Goal: Transaction & Acquisition: Purchase product/service

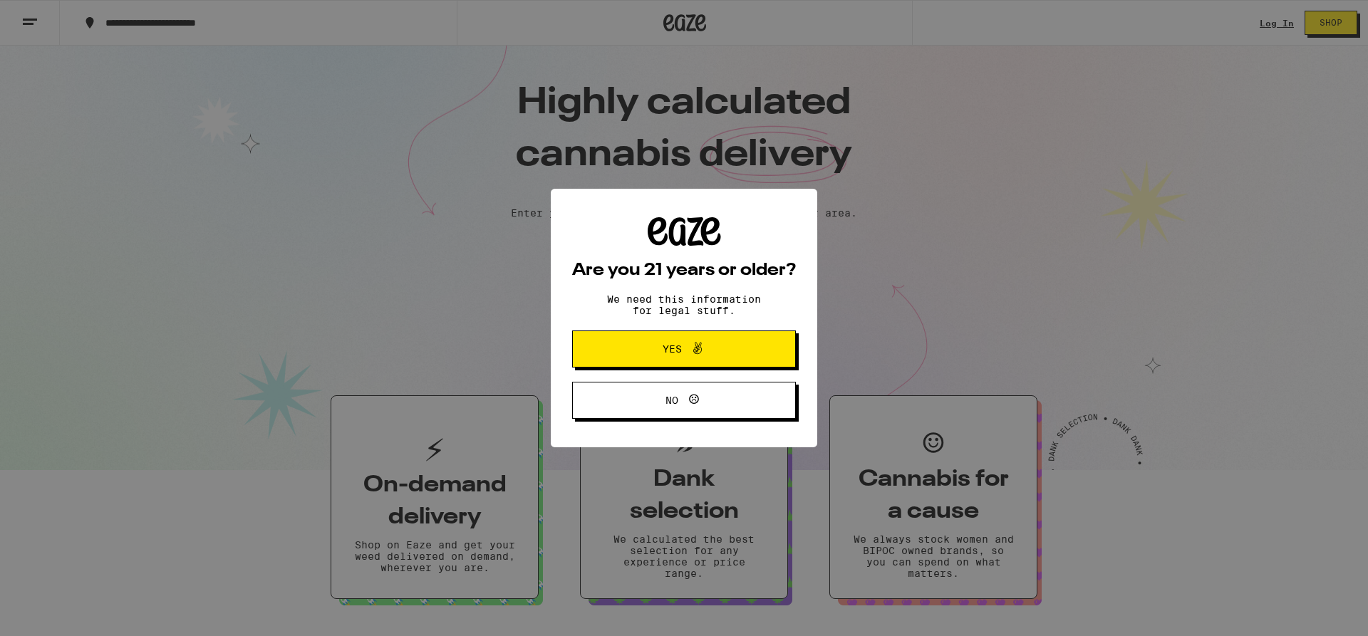
click at [678, 347] on span "Yes" at bounding box center [671, 349] width 19 height 10
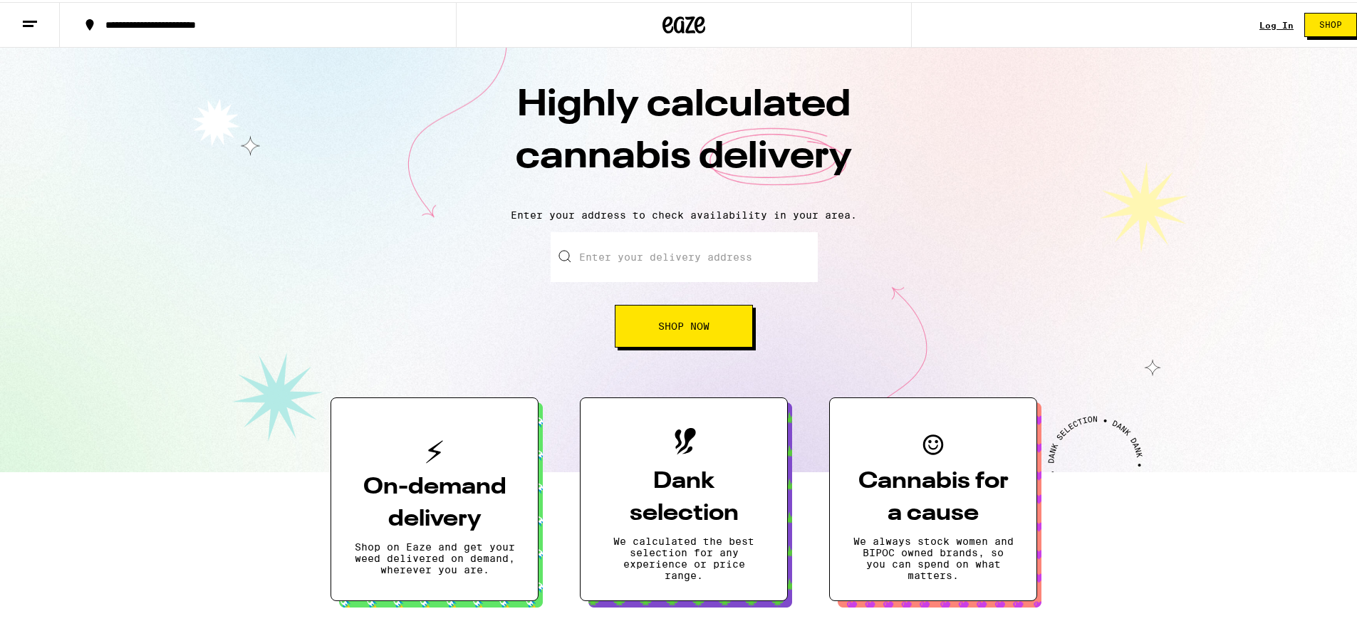
click at [226, 14] on button "**********" at bounding box center [258, 22] width 396 height 43
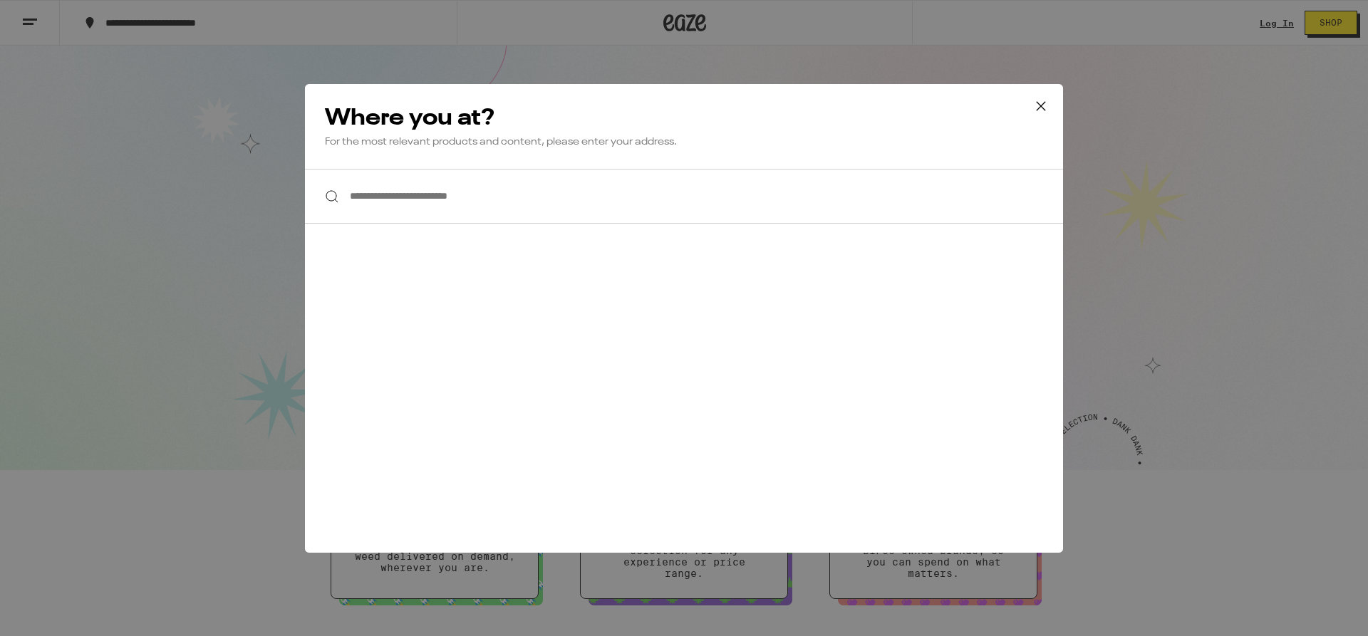
click at [437, 180] on input "**********" at bounding box center [684, 196] width 758 height 55
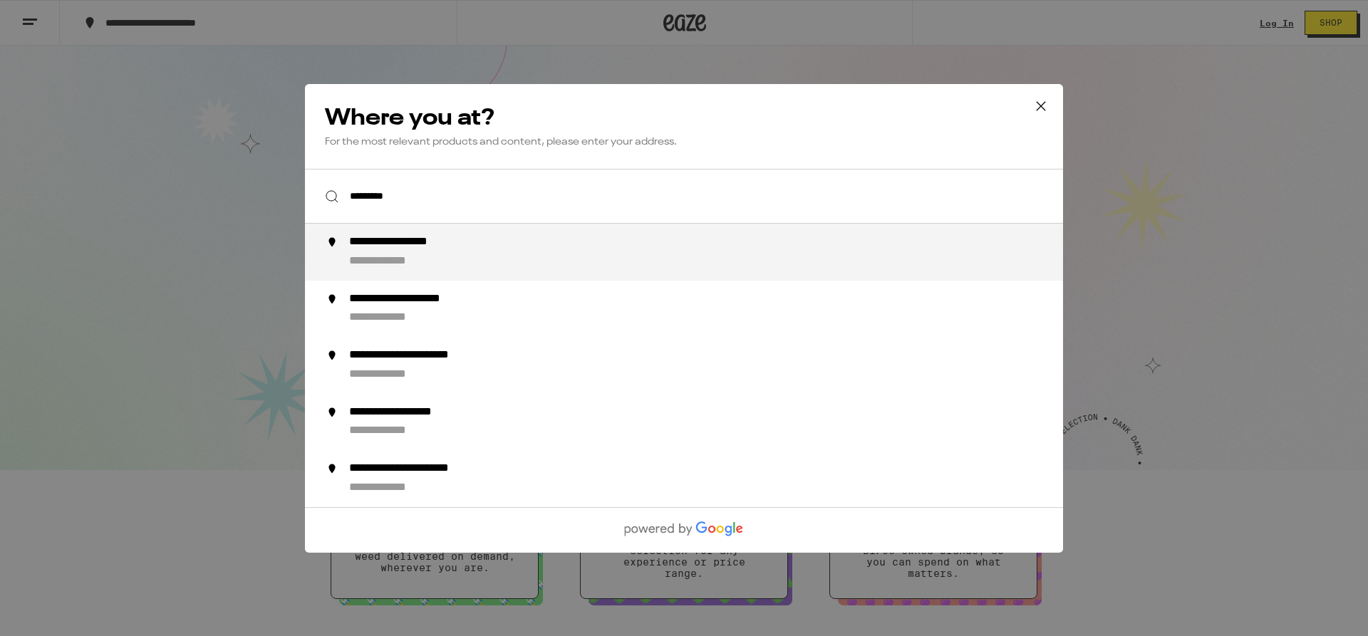
click at [454, 258] on div "**********" at bounding box center [712, 252] width 727 height 34
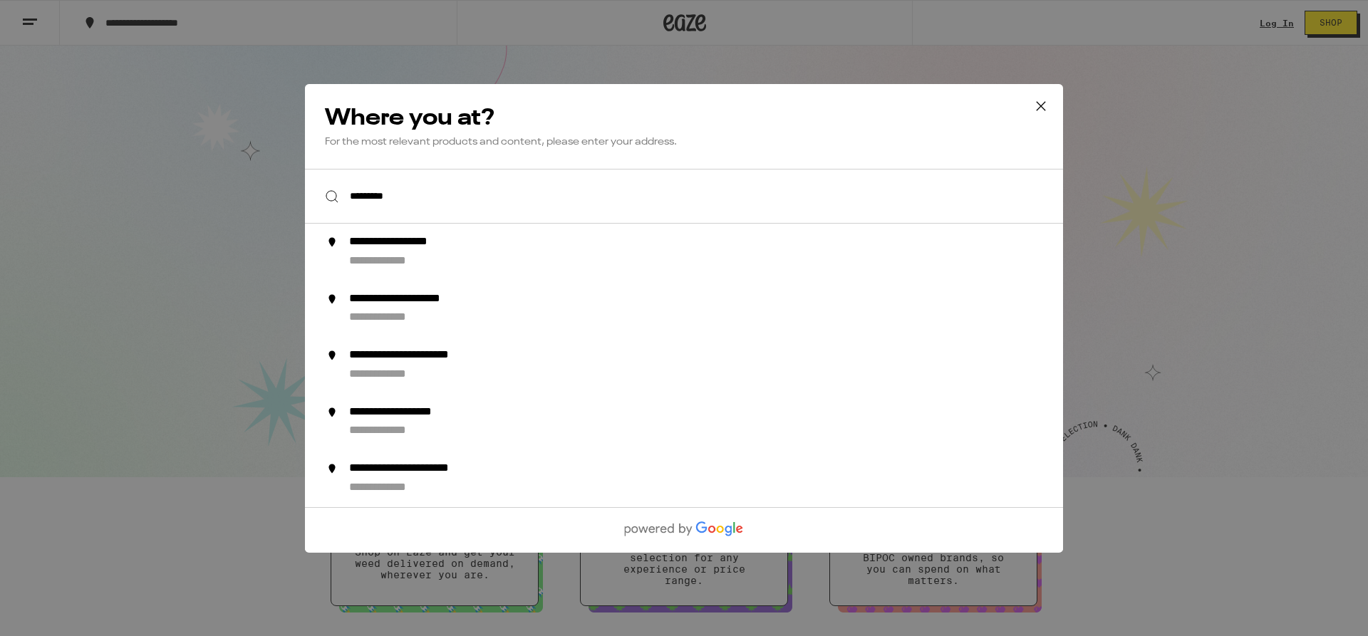
type input "**********"
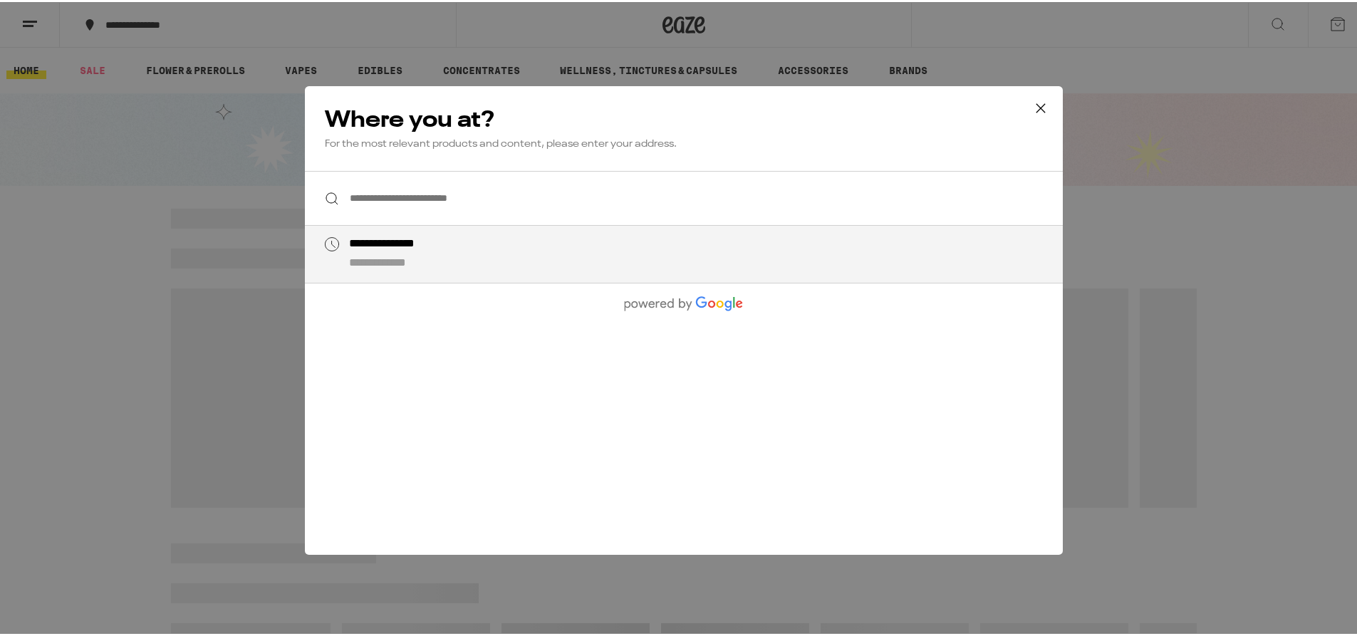
click at [405, 256] on div "**********" at bounding box center [396, 261] width 95 height 15
type input "**********"
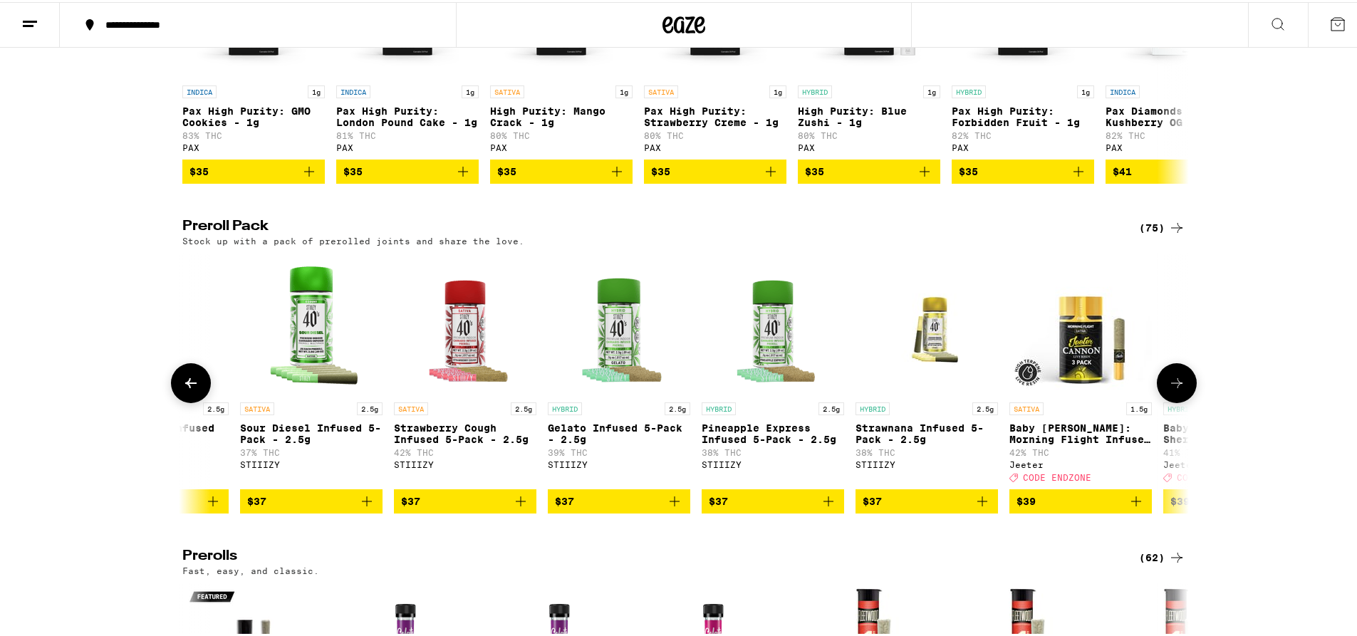
scroll to position [0, 3944]
click at [665, 508] on icon "Add to bag" at bounding box center [673, 499] width 17 height 17
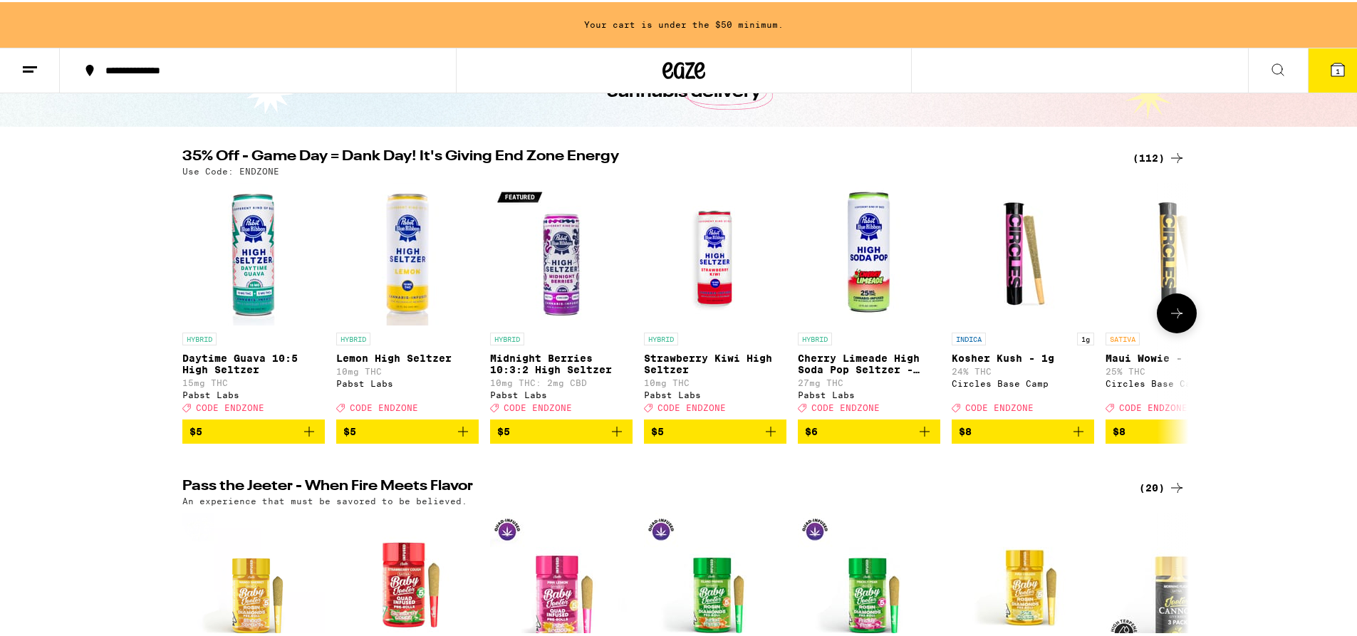
scroll to position [0, 0]
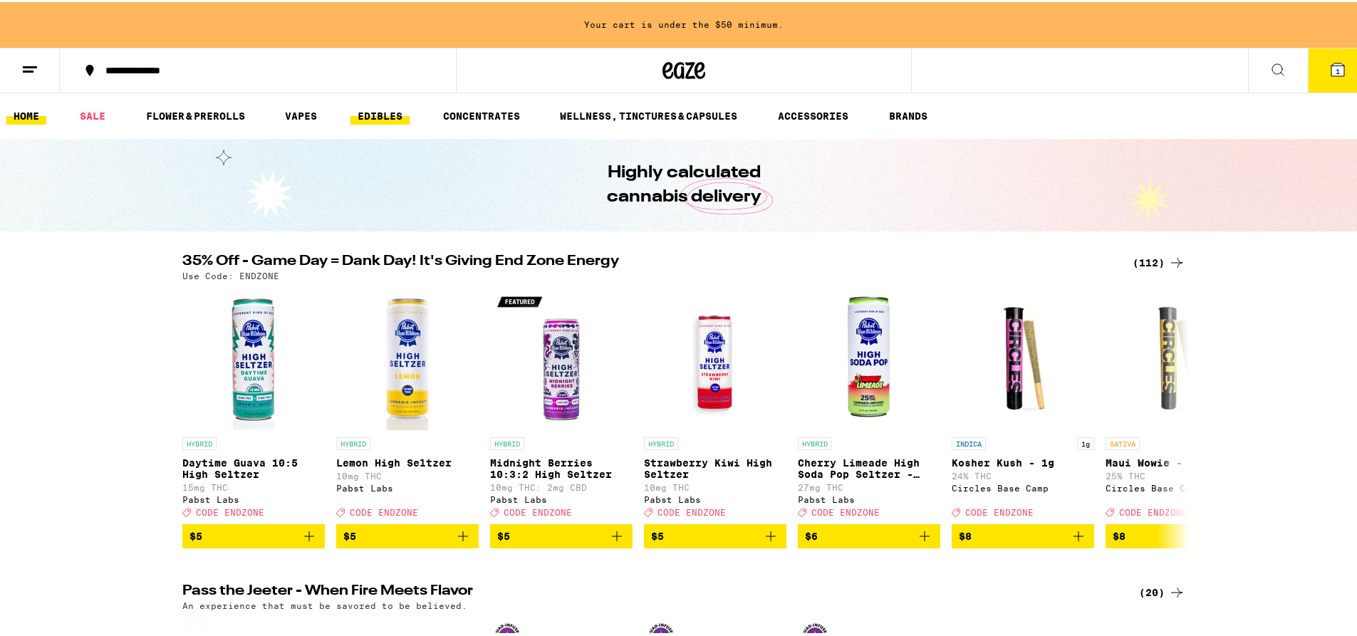
click at [382, 120] on link "EDIBLES" at bounding box center [379, 113] width 59 height 17
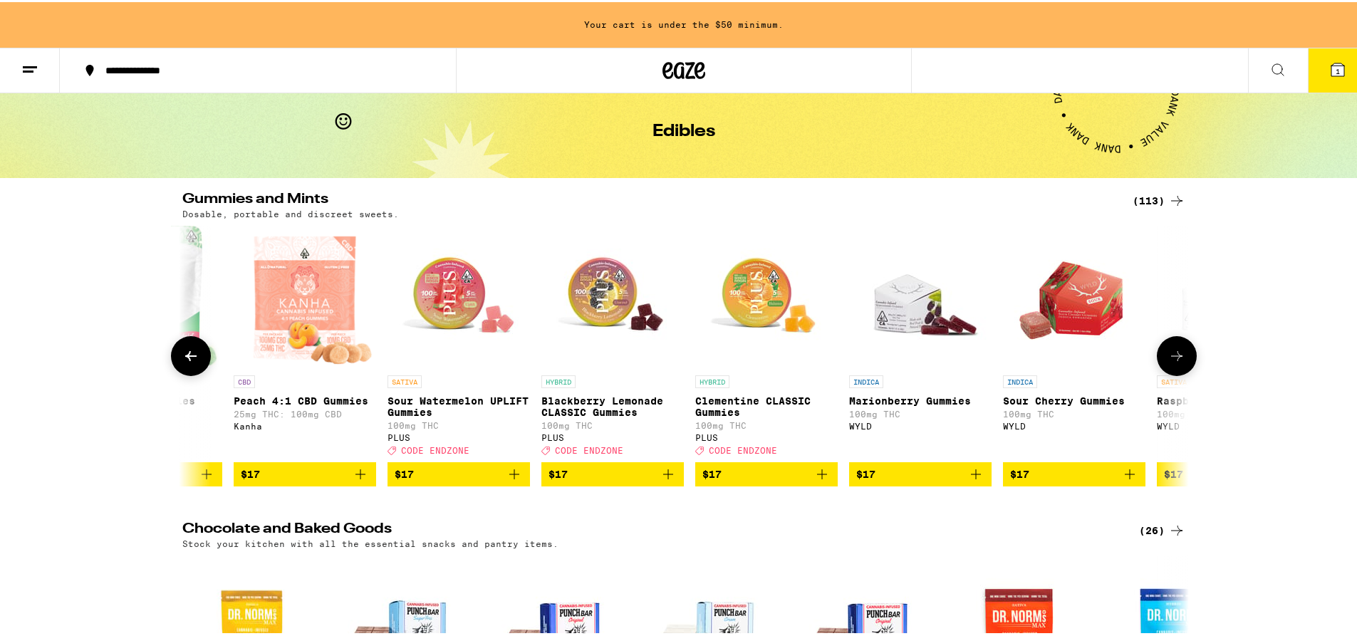
scroll to position [0, 5796]
click at [813, 481] on icon "Add to bag" at bounding box center [821, 472] width 17 height 17
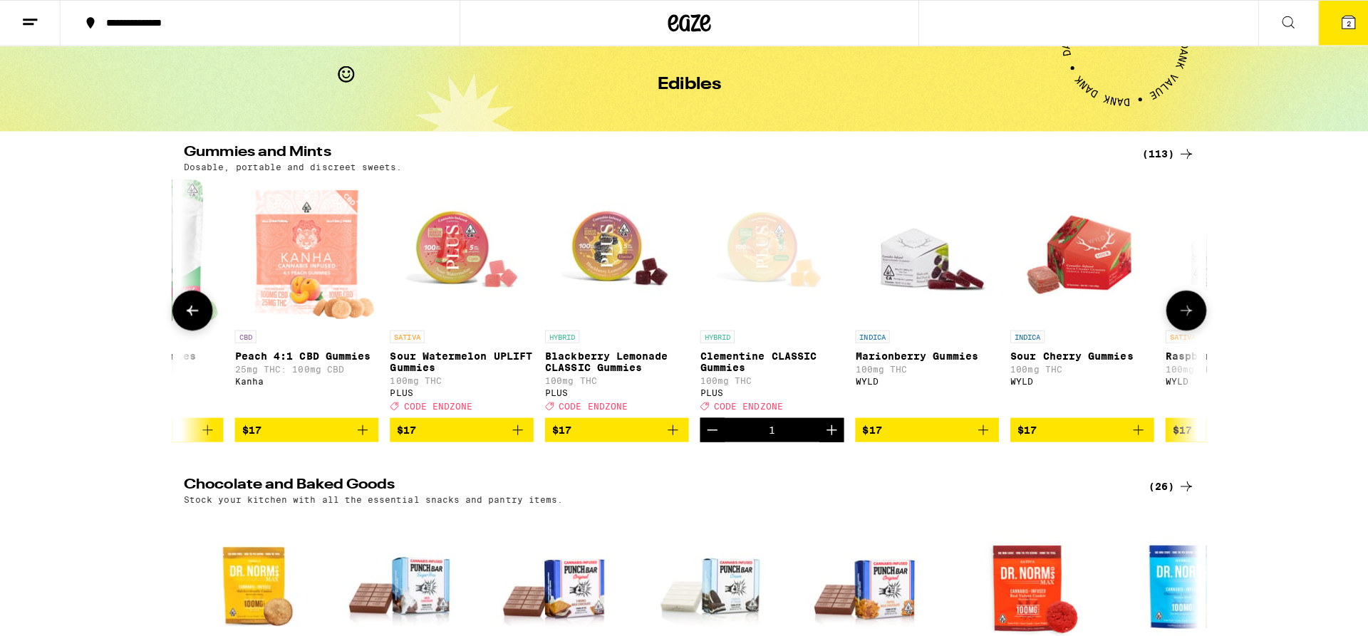
scroll to position [8, 0]
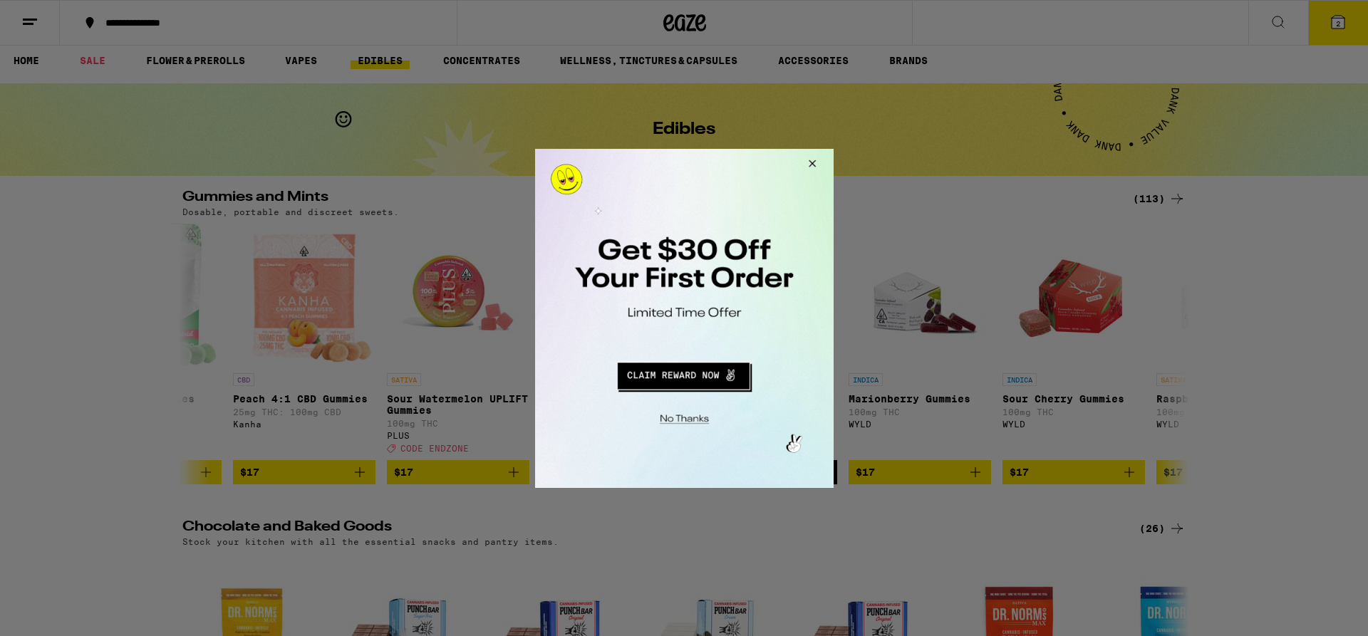
click at [814, 162] on button "Close Modal" at bounding box center [809, 165] width 38 height 34
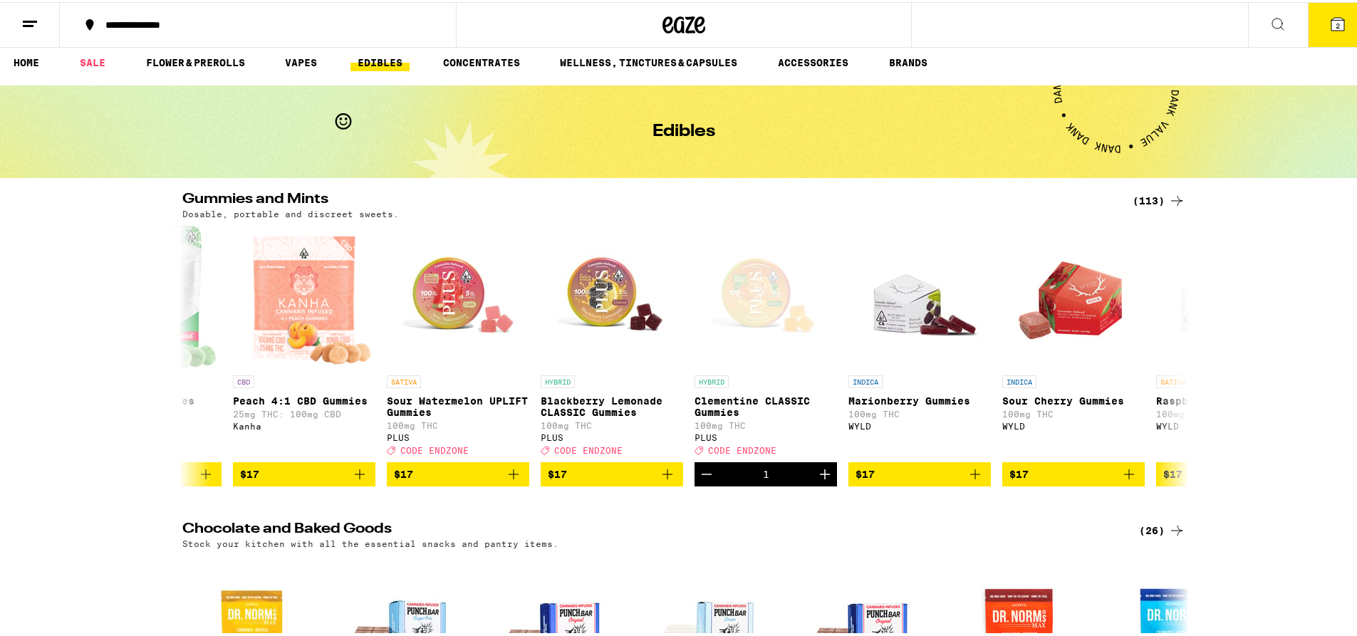
click at [1331, 25] on icon at bounding box center [1337, 22] width 13 height 13
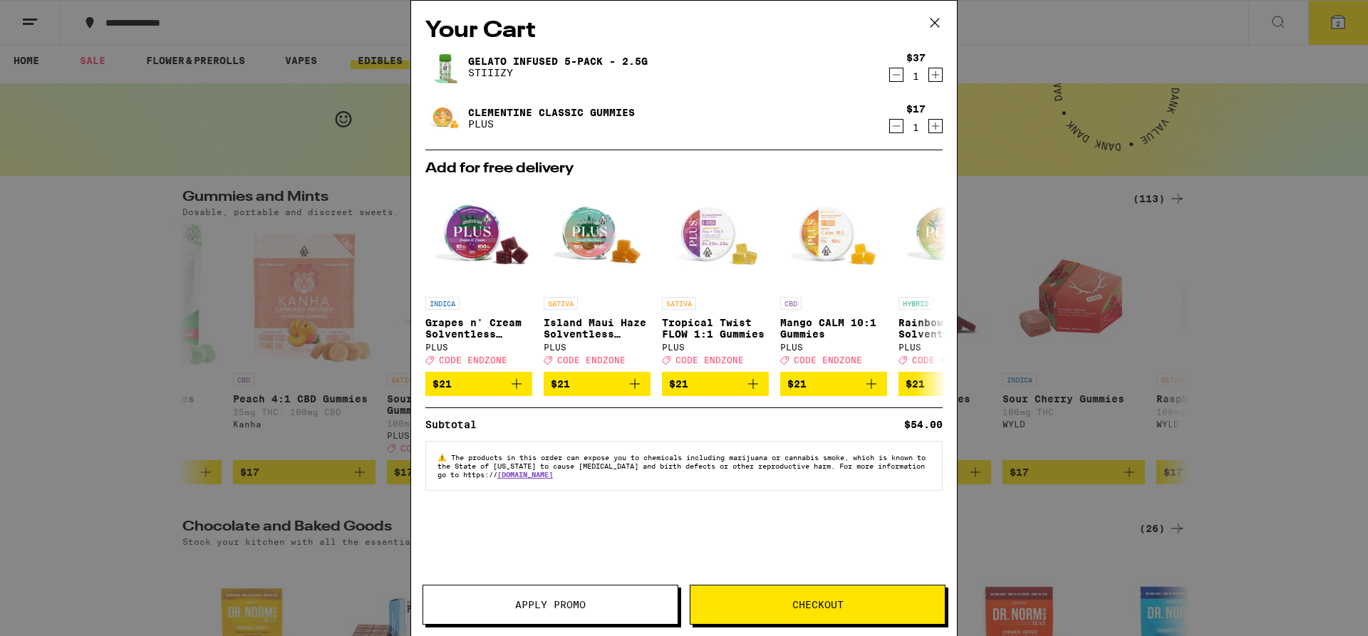
click at [800, 616] on button "Checkout" at bounding box center [818, 605] width 256 height 40
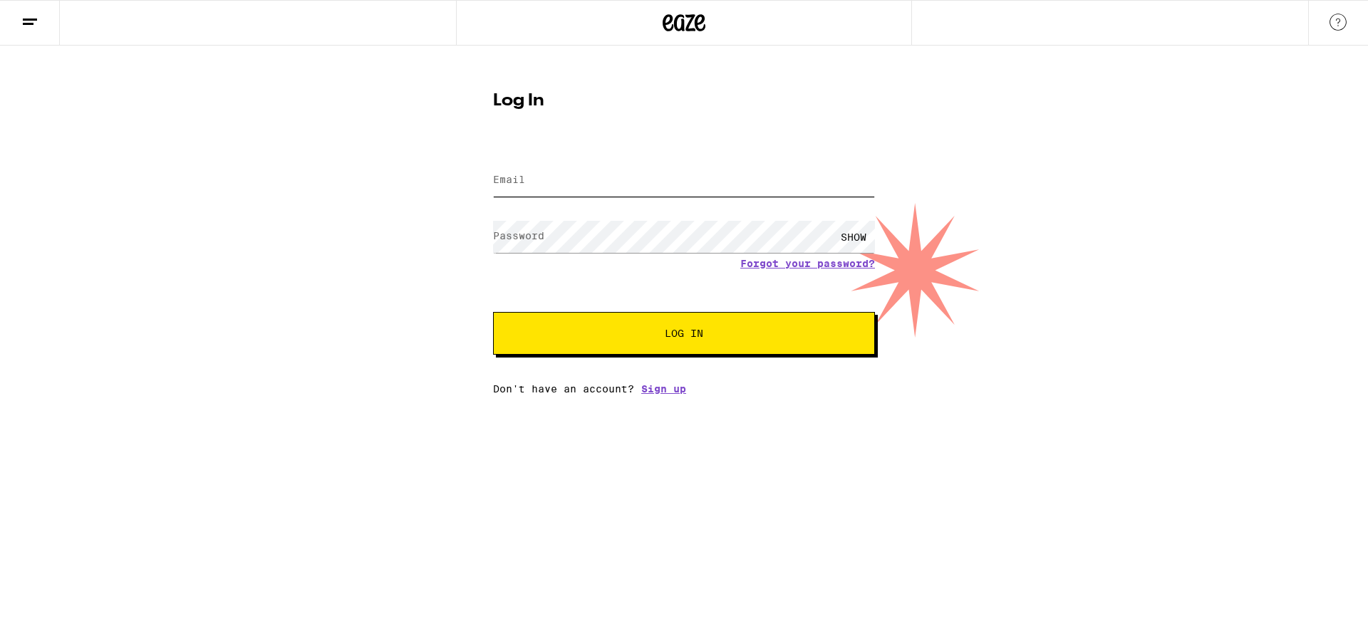
type input "[EMAIL_ADDRESS][DOMAIN_NAME]"
click at [668, 326] on button "Log In" at bounding box center [684, 333] width 382 height 43
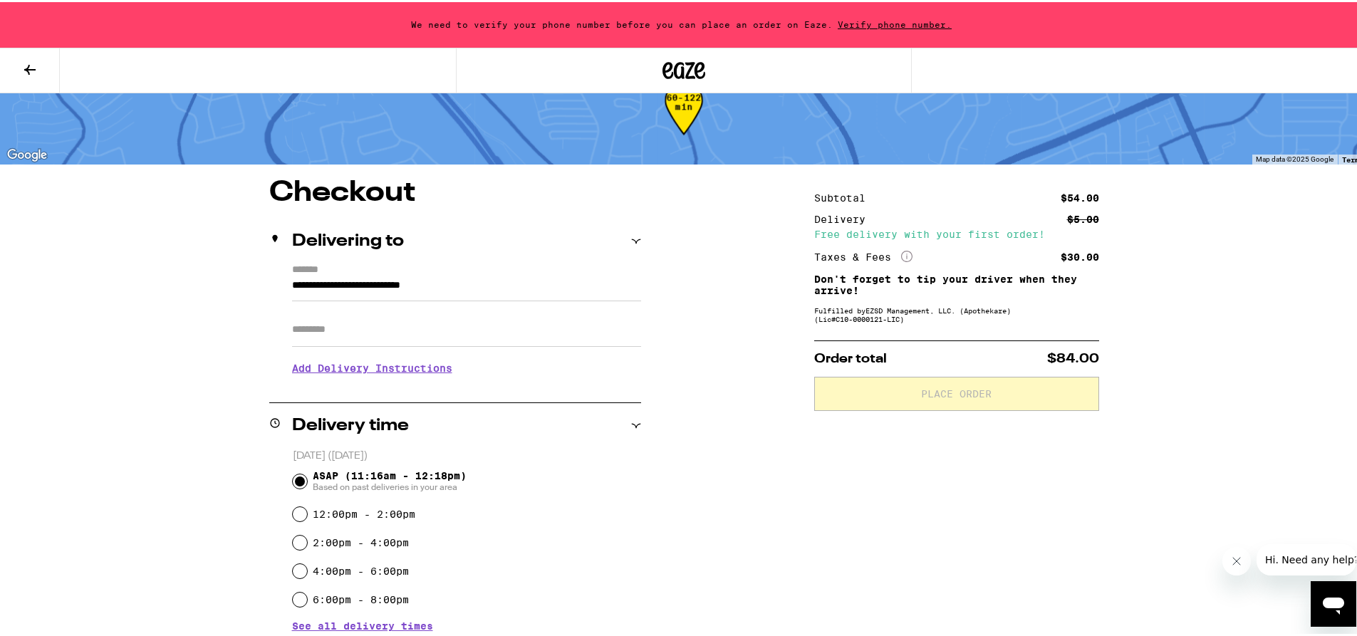
scroll to position [41, 0]
click at [893, 27] on span "Verify phone number." at bounding box center [895, 22] width 124 height 9
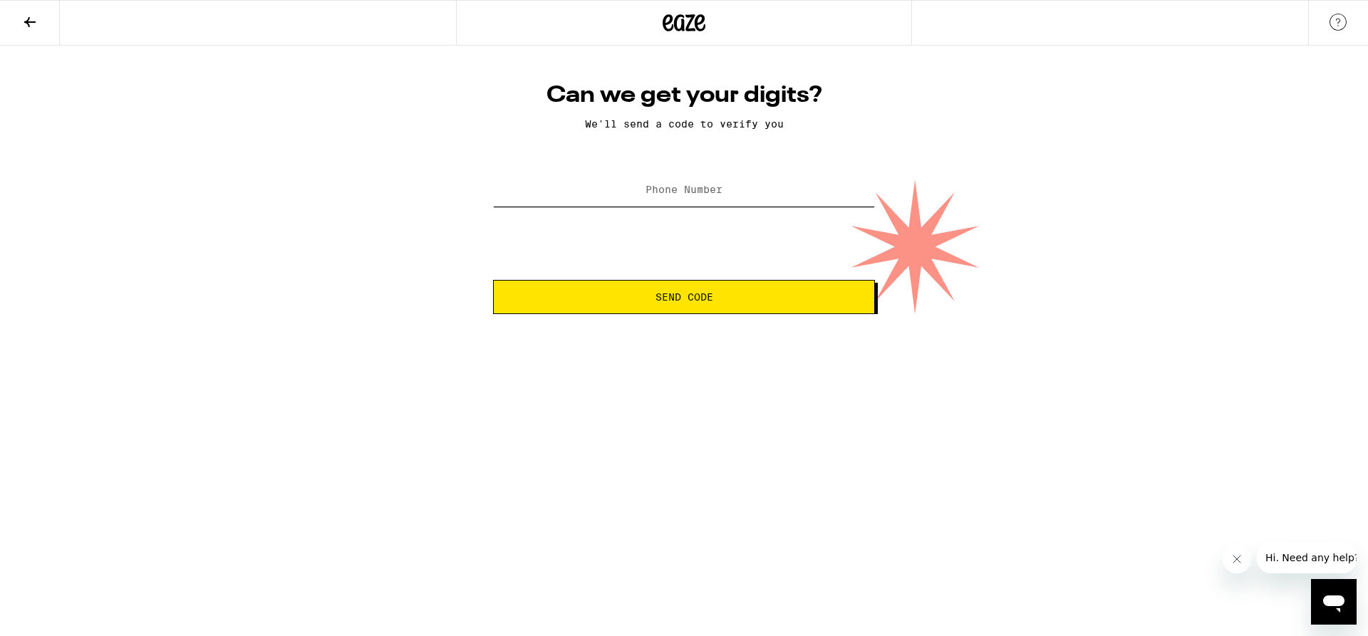
click at [727, 179] on input "Phone Number" at bounding box center [684, 191] width 382 height 32
type input "[PHONE_NUMBER]"
click at [680, 294] on span "Send Code" at bounding box center [684, 297] width 58 height 10
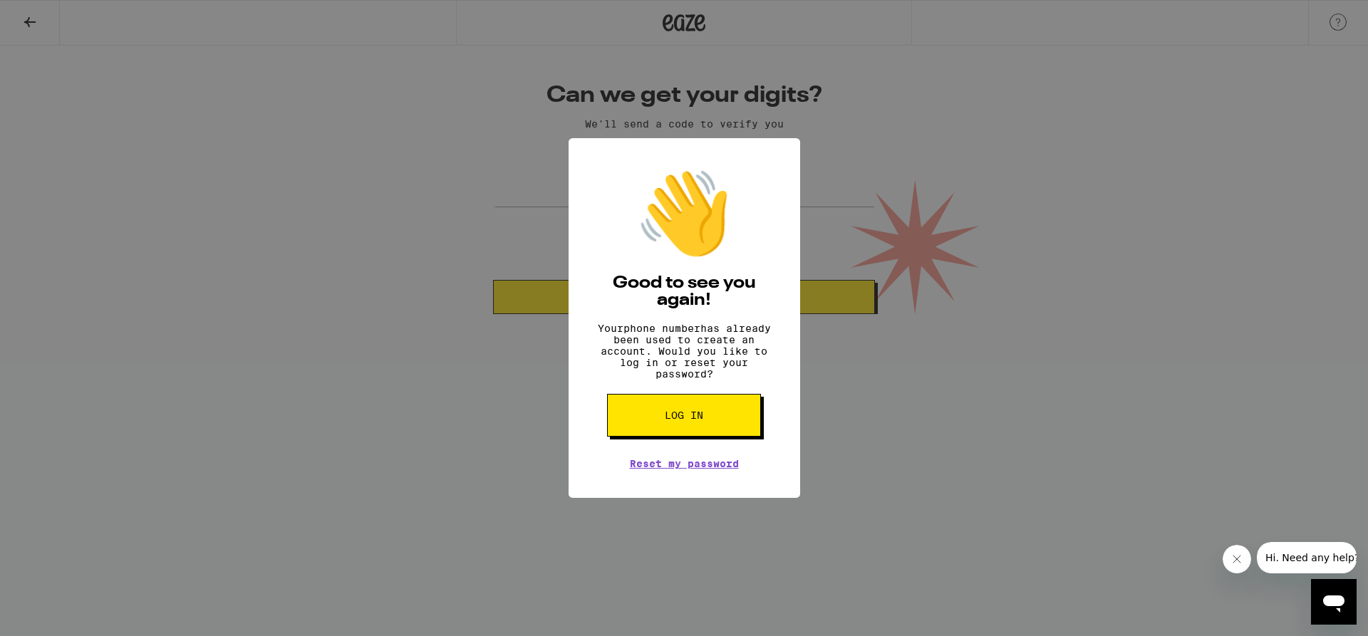
click at [717, 420] on button "Log in" at bounding box center [684, 415] width 154 height 43
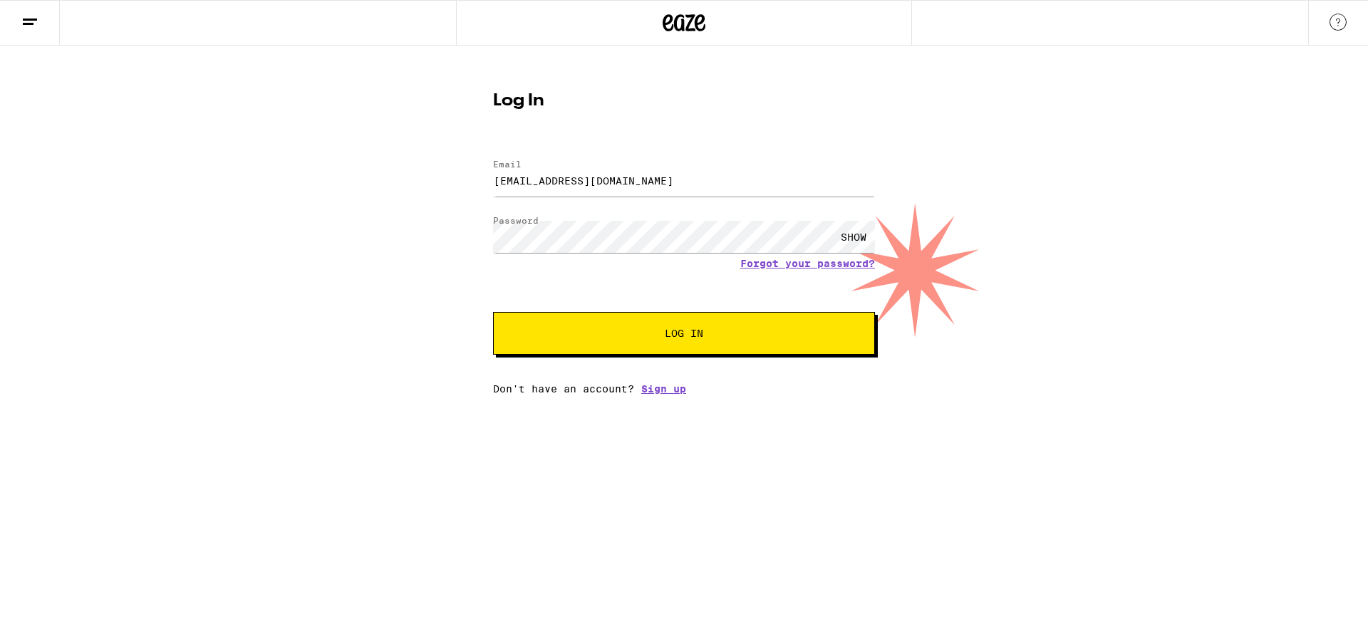
click at [677, 338] on span "Log In" at bounding box center [684, 333] width 38 height 10
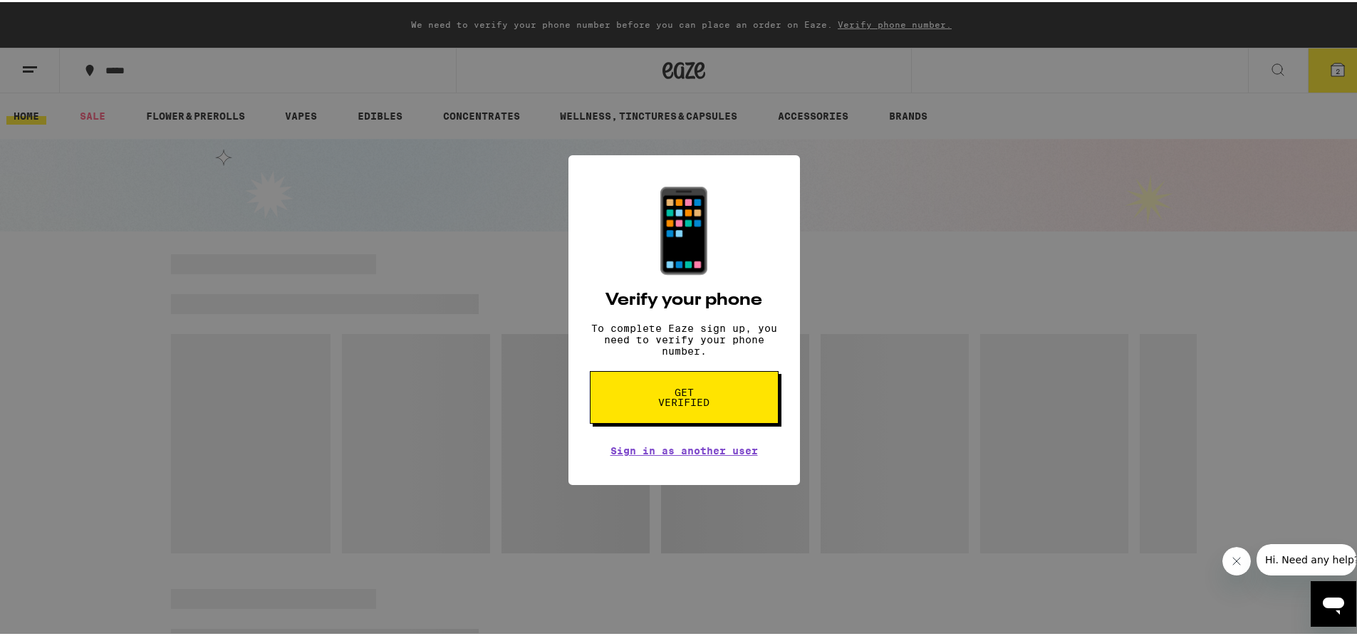
click at [684, 405] on span "Get verified" at bounding box center [684, 395] width 73 height 20
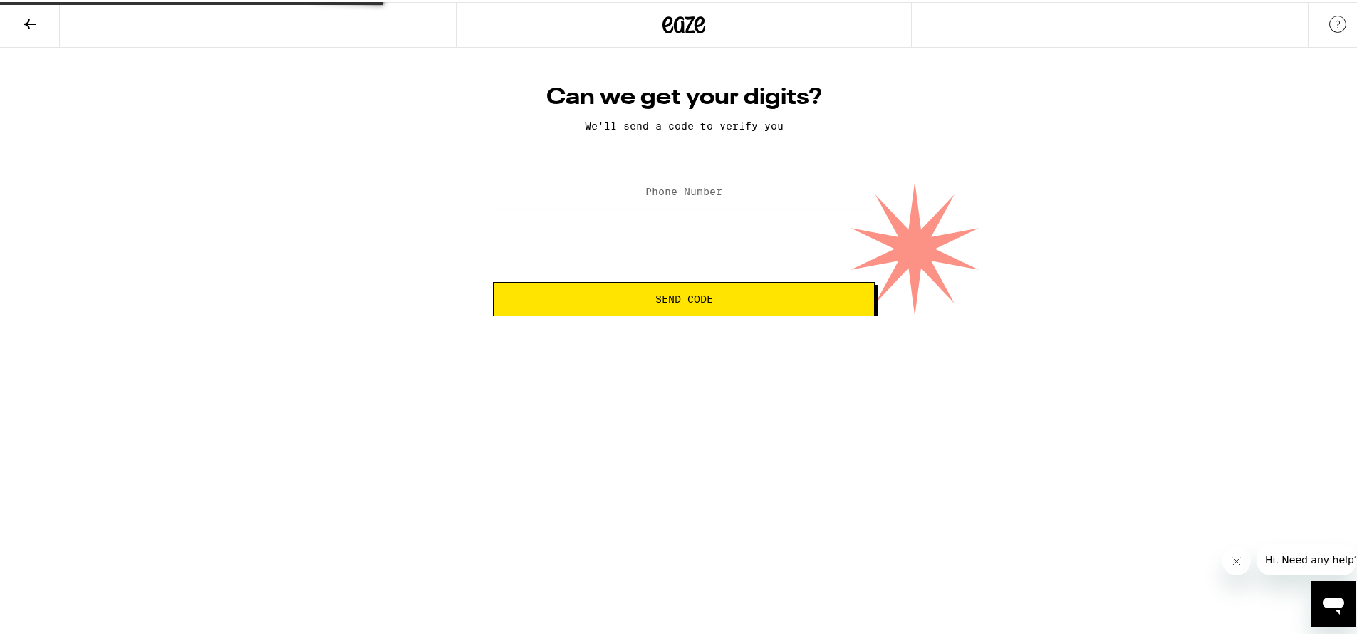
click at [675, 314] on html "Can we get your digits? We'll send a code to verify you Phone Number Send Code …" at bounding box center [684, 157] width 1368 height 314
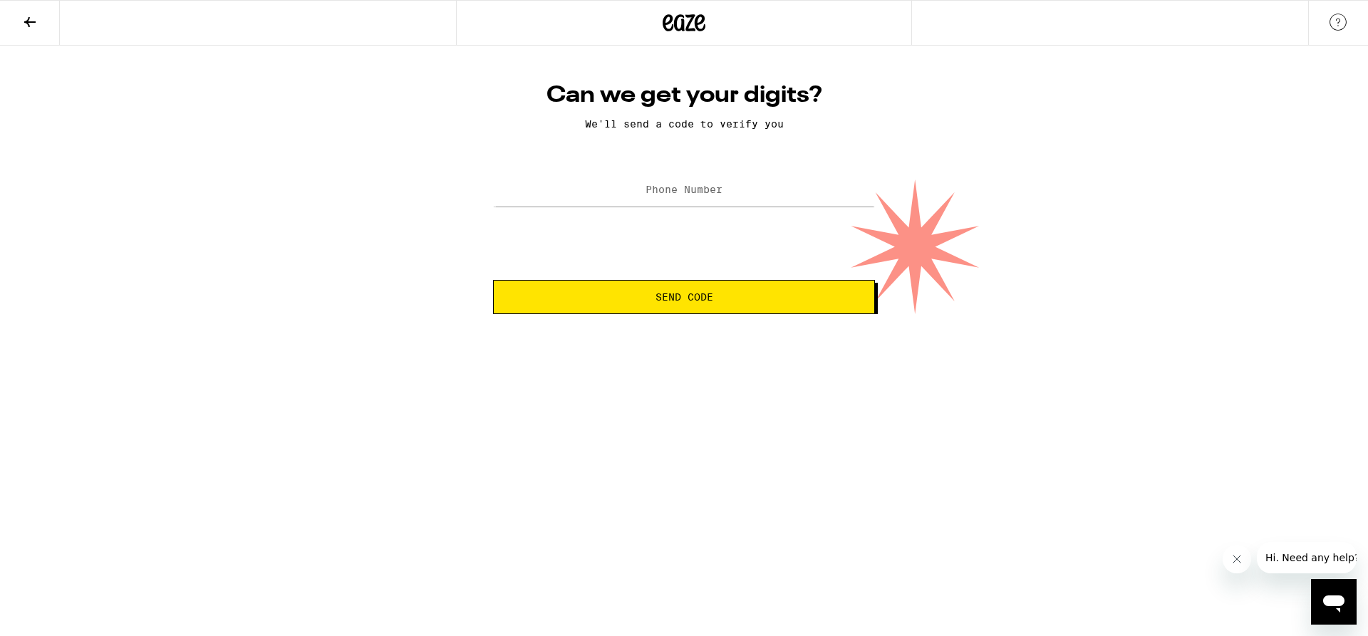
click at [700, 195] on label "Phone Number" at bounding box center [683, 189] width 77 height 11
type input "[PHONE_NUMBER]"
click at [719, 301] on span "Send Code" at bounding box center [684, 297] width 358 height 10
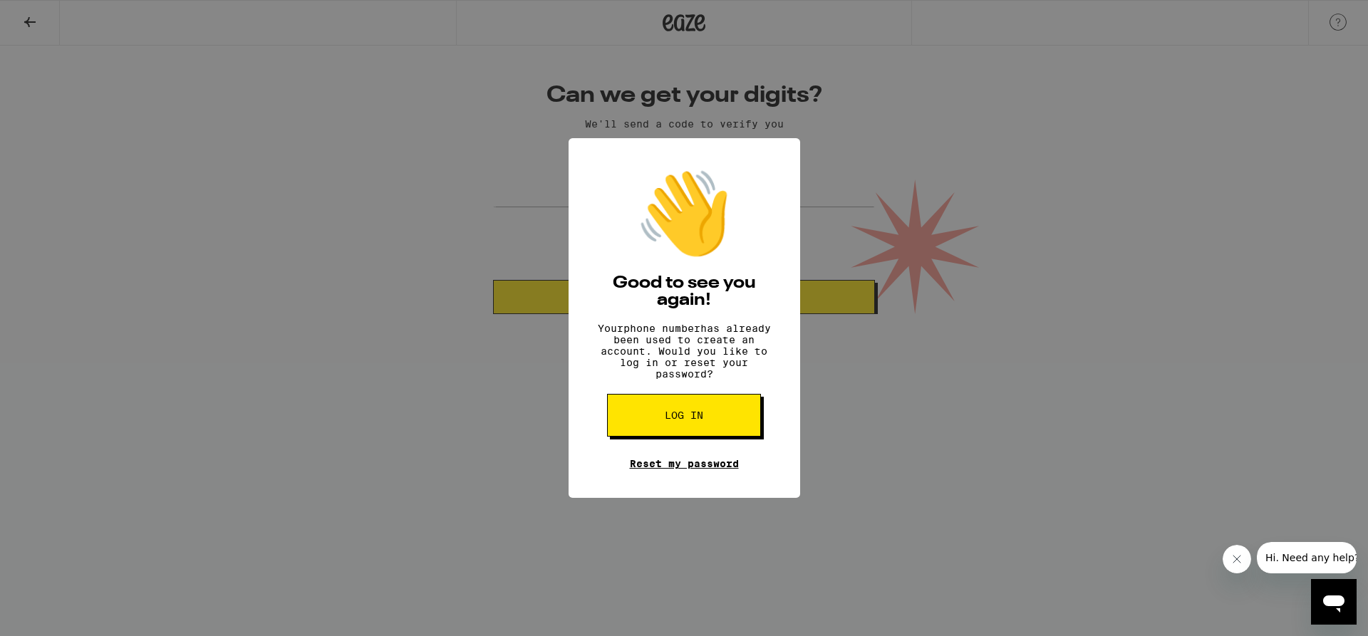
click at [677, 469] on link "Reset my password" at bounding box center [684, 463] width 109 height 11
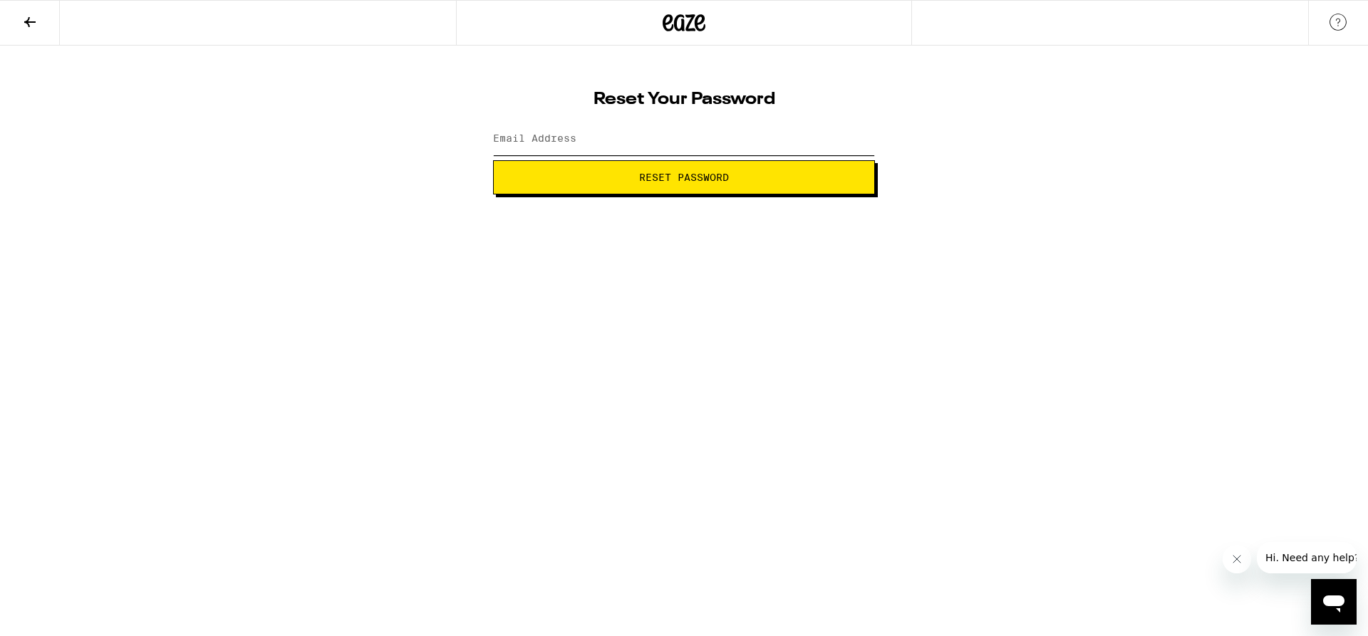
click at [664, 148] on input "Email Address" at bounding box center [684, 139] width 382 height 32
type input "[EMAIL_ADDRESS][DOMAIN_NAME]"
click at [643, 178] on span "Reset Password" at bounding box center [684, 177] width 90 height 10
click at [757, 182] on button "Submit" at bounding box center [684, 177] width 382 height 34
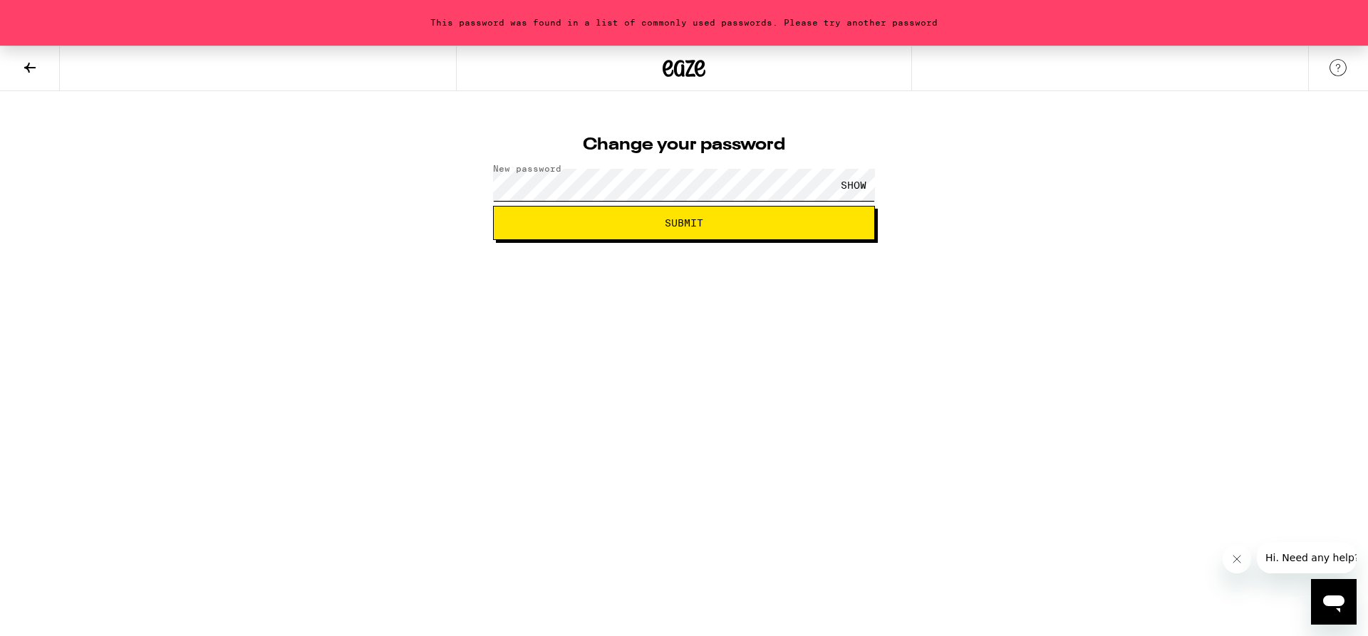
click at [493, 206] on button "Submit" at bounding box center [684, 223] width 382 height 34
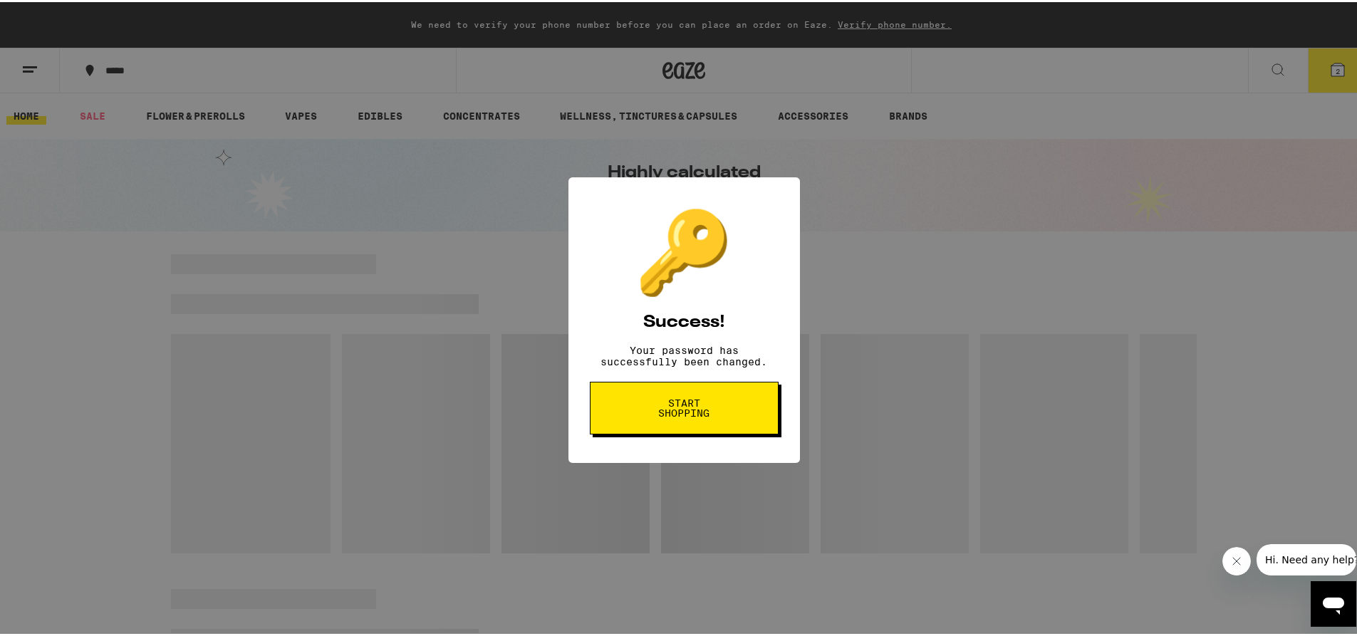
click at [677, 410] on span "Start shopping" at bounding box center [684, 406] width 73 height 20
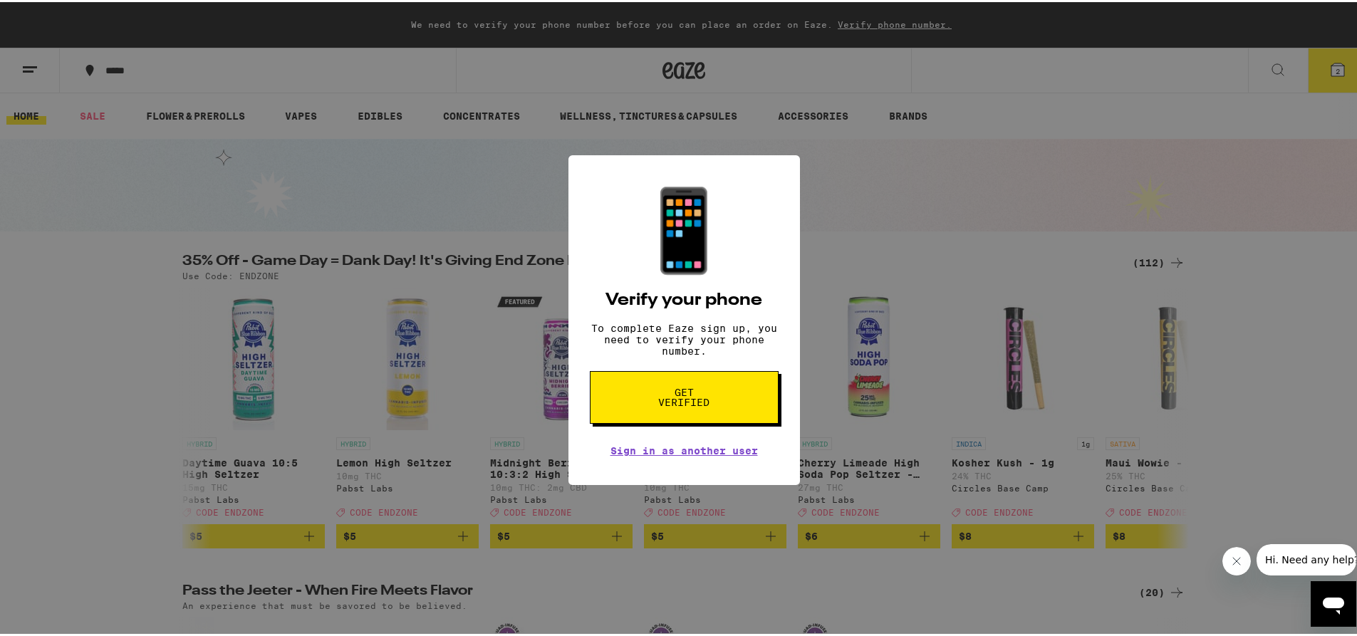
click at [697, 405] on span "Get verified" at bounding box center [684, 395] width 73 height 20
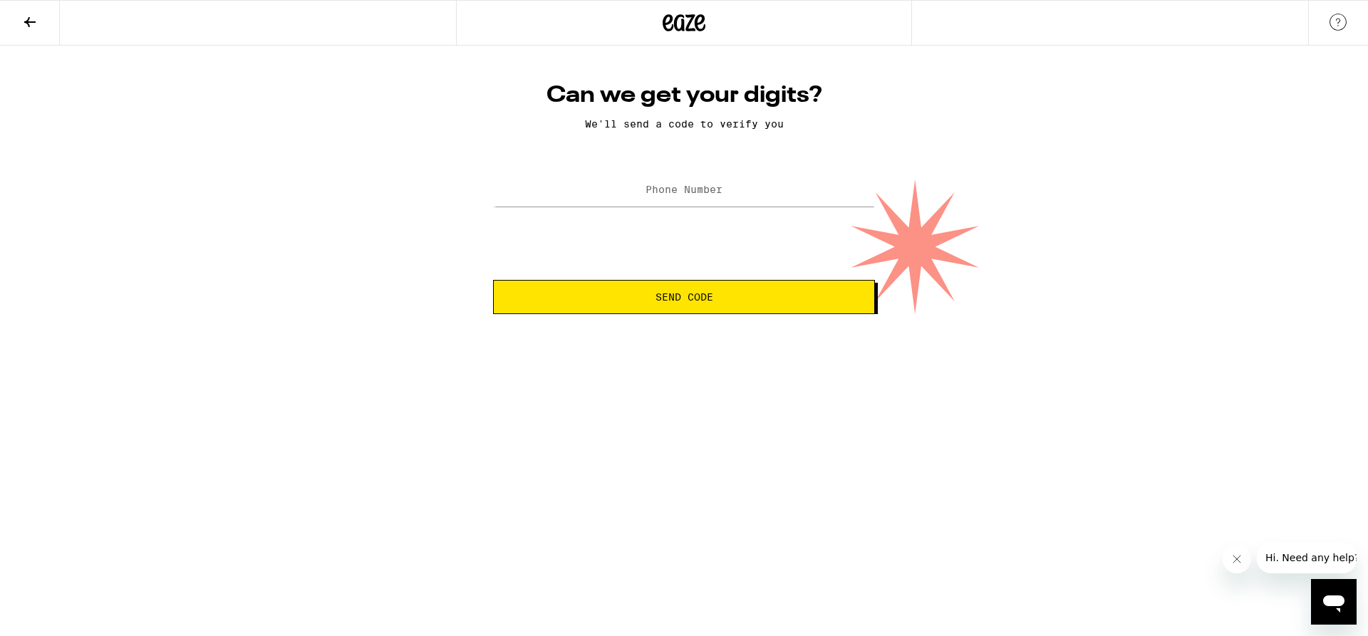
click at [711, 186] on label "Phone Number" at bounding box center [683, 189] width 77 height 11
type input "[PHONE_NUMBER]"
click at [718, 298] on span "Send Code" at bounding box center [684, 297] width 358 height 10
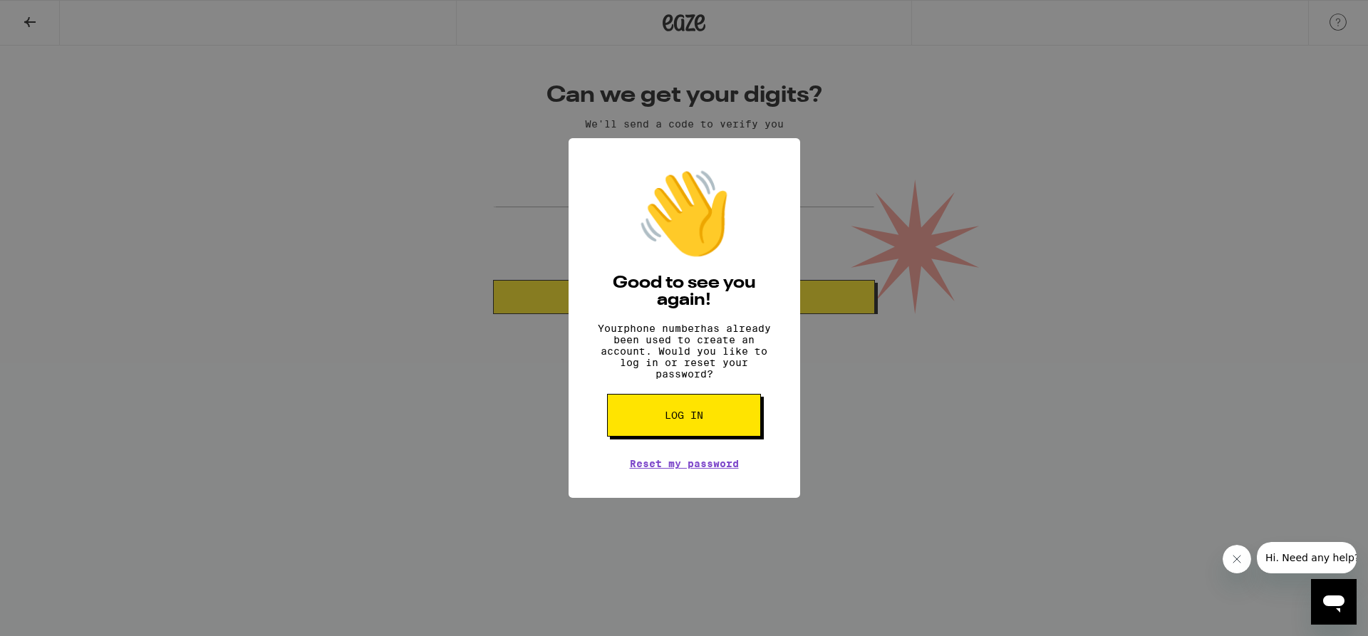
click at [698, 420] on span "Log in" at bounding box center [684, 415] width 38 height 10
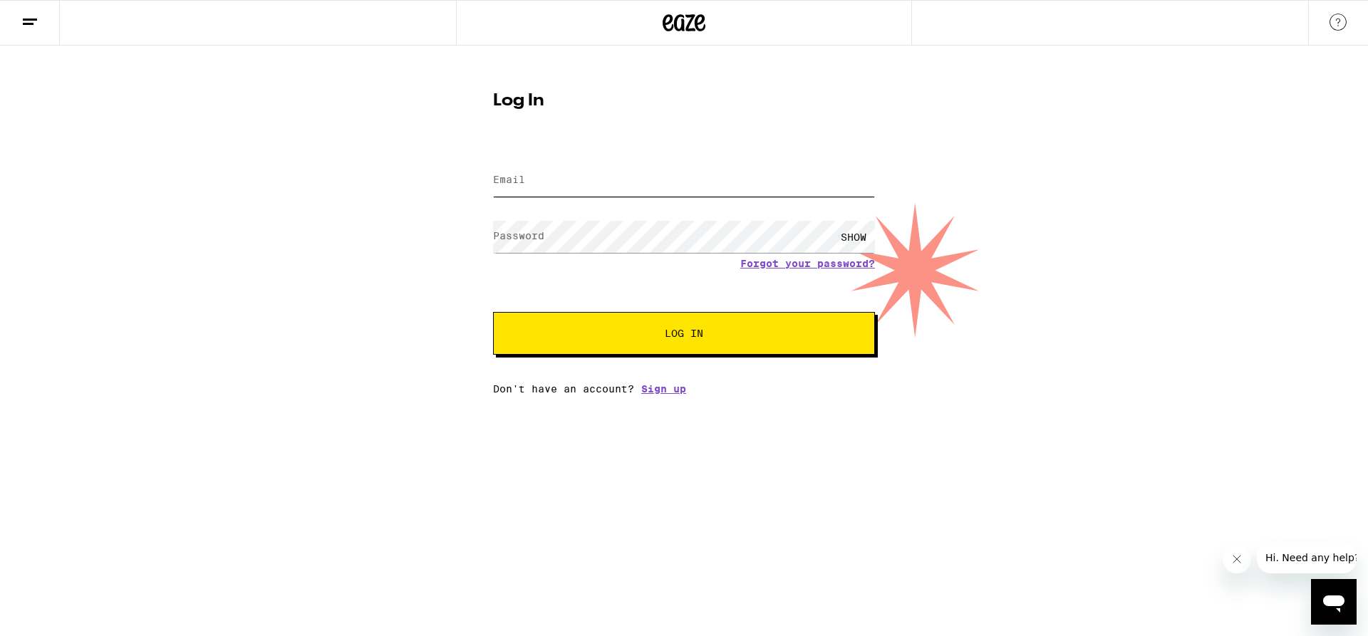
type input "[EMAIL_ADDRESS][DOMAIN_NAME]"
click at [696, 333] on span "Log In" at bounding box center [684, 333] width 38 height 10
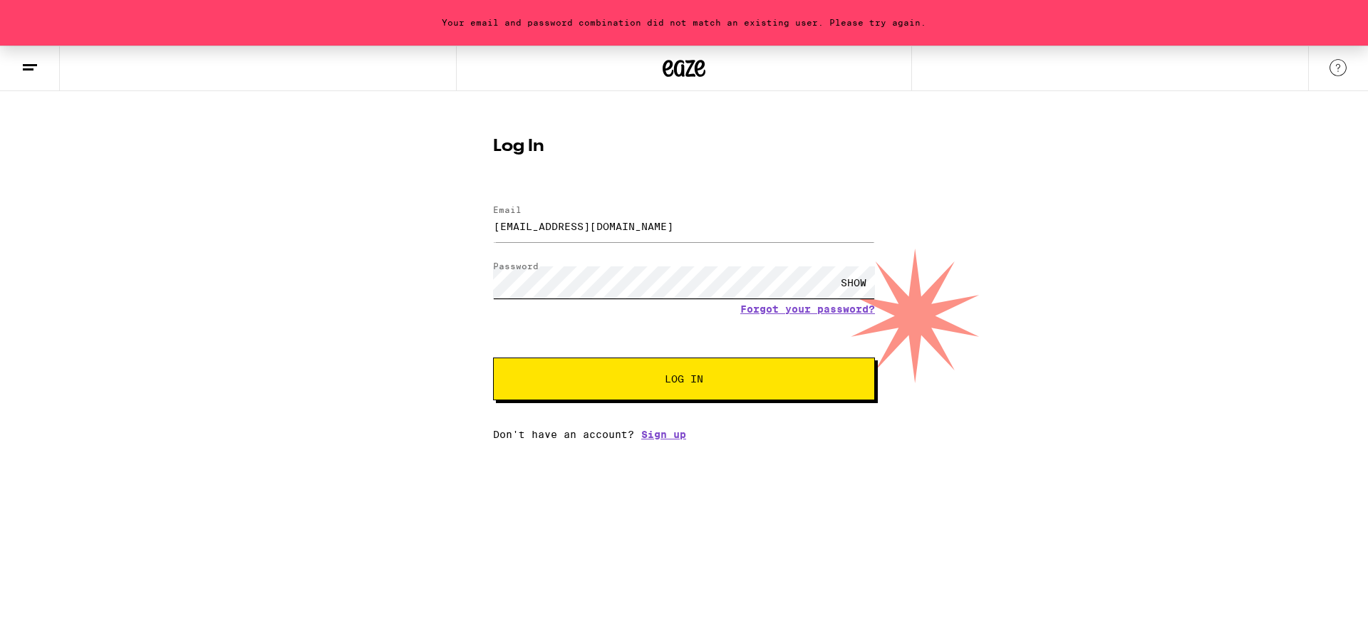
click at [493, 358] on button "Log In" at bounding box center [684, 379] width 382 height 43
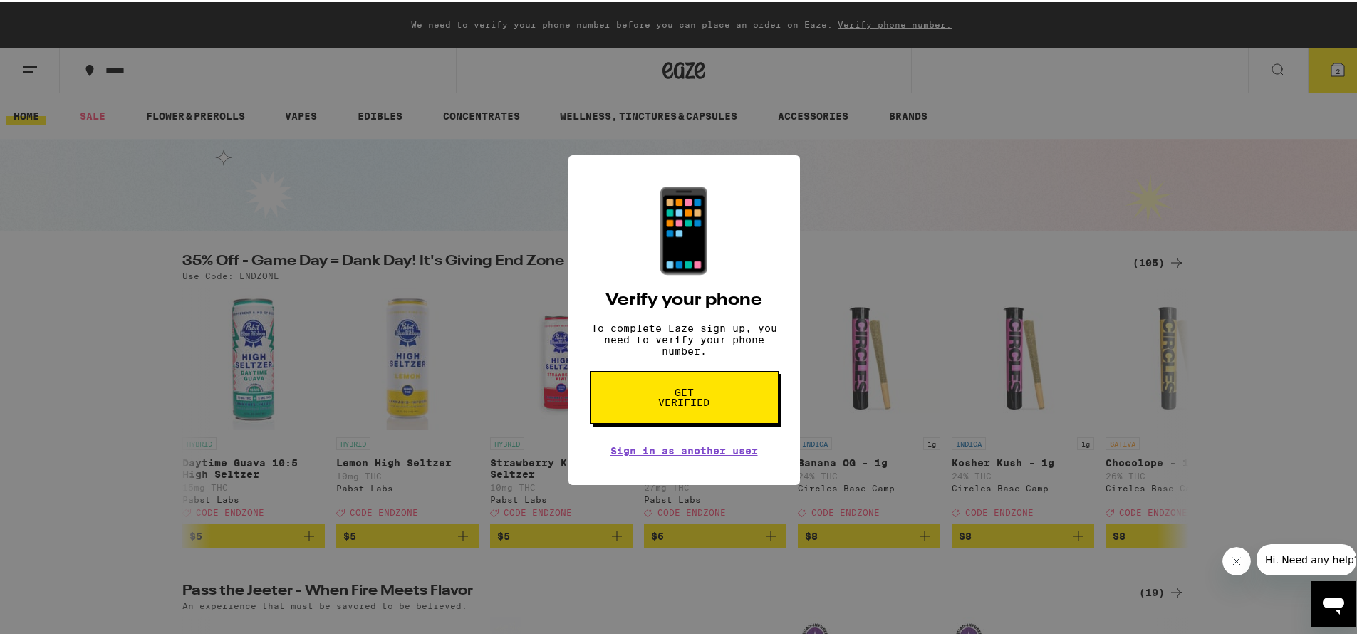
click at [1235, 565] on icon "Close message from company" at bounding box center [1235, 561] width 11 height 11
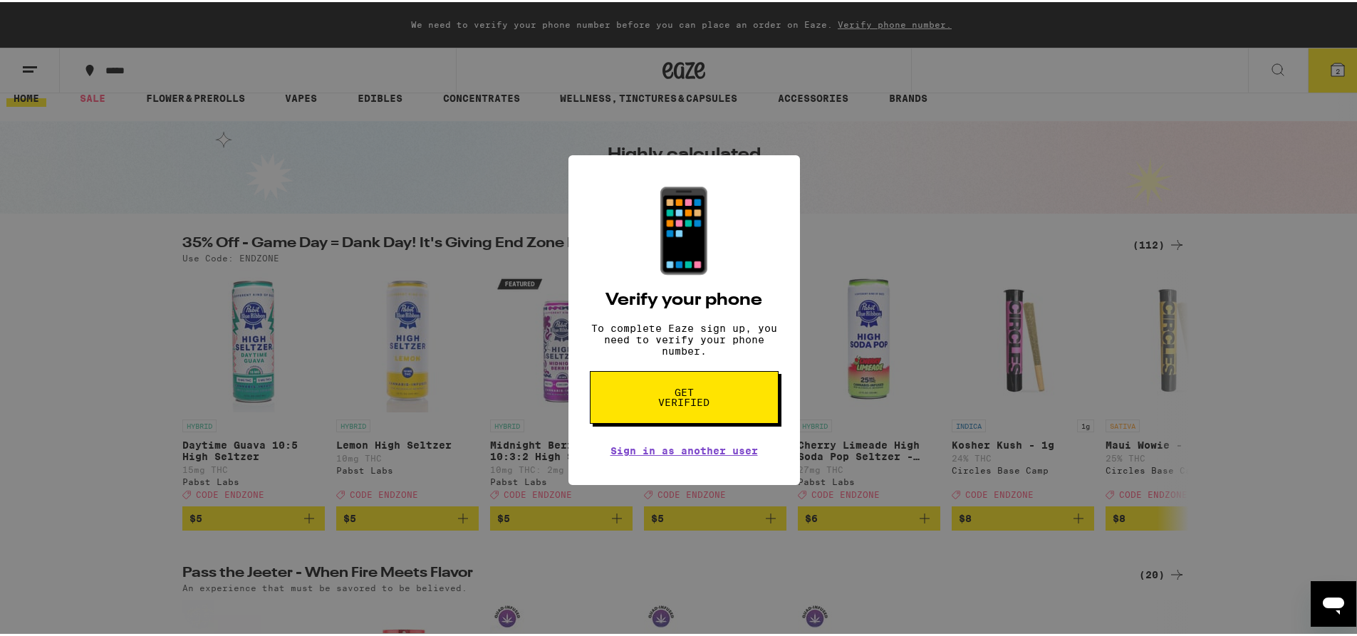
scroll to position [1, 0]
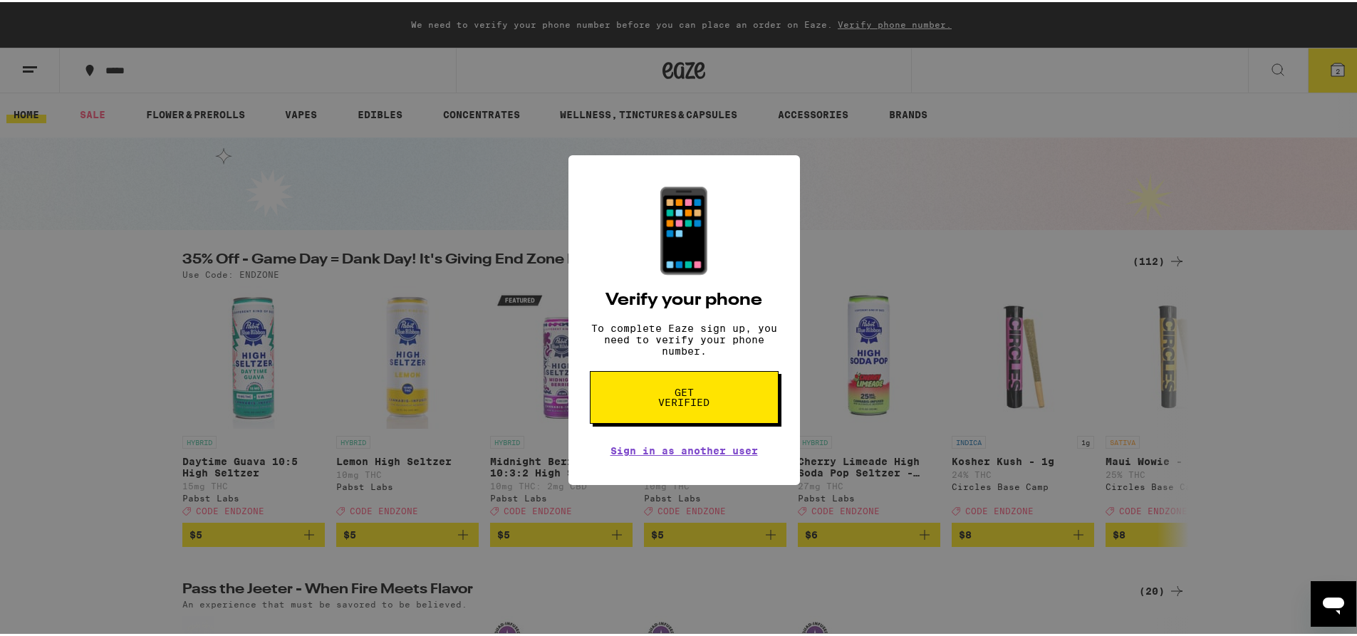
click at [1328, 64] on div "📱 Verify your phone To complete Eaze sign up, you need to verify your phone num…" at bounding box center [684, 318] width 1368 height 636
click at [681, 402] on span "Get verified" at bounding box center [684, 395] width 73 height 20
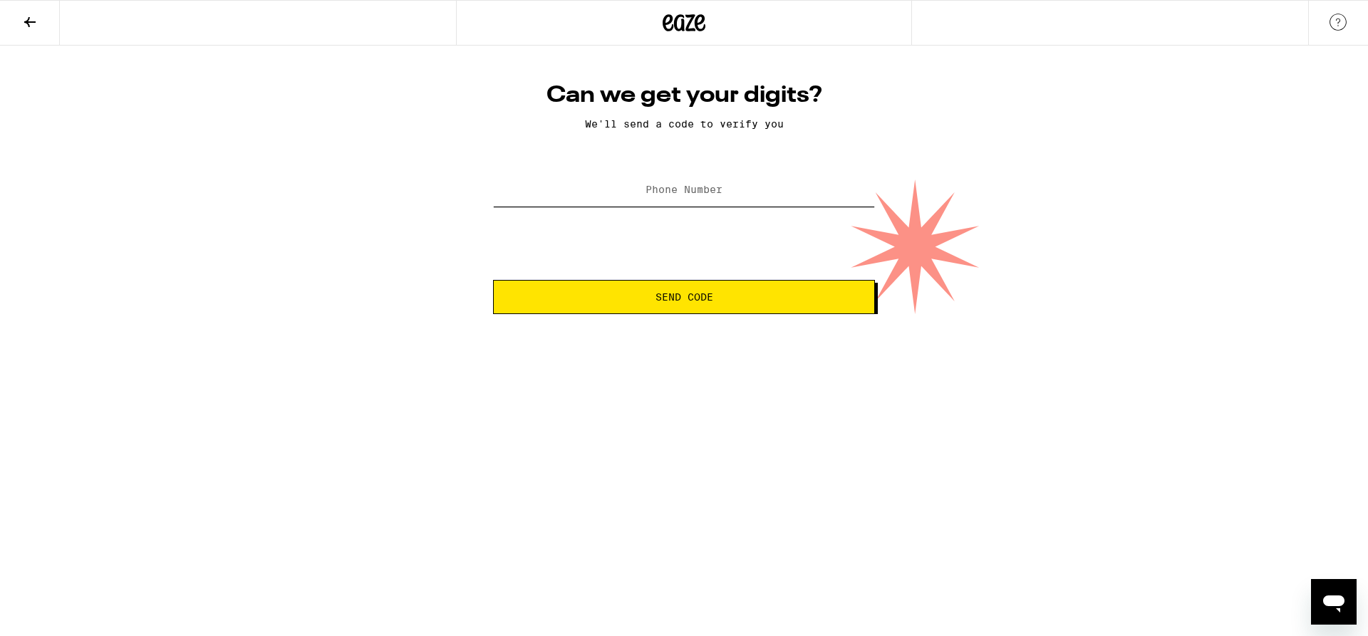
click at [682, 183] on input "Phone Number" at bounding box center [684, 191] width 382 height 32
type input "[PHONE_NUMBER]"
click at [667, 291] on button "Send Code" at bounding box center [684, 297] width 382 height 34
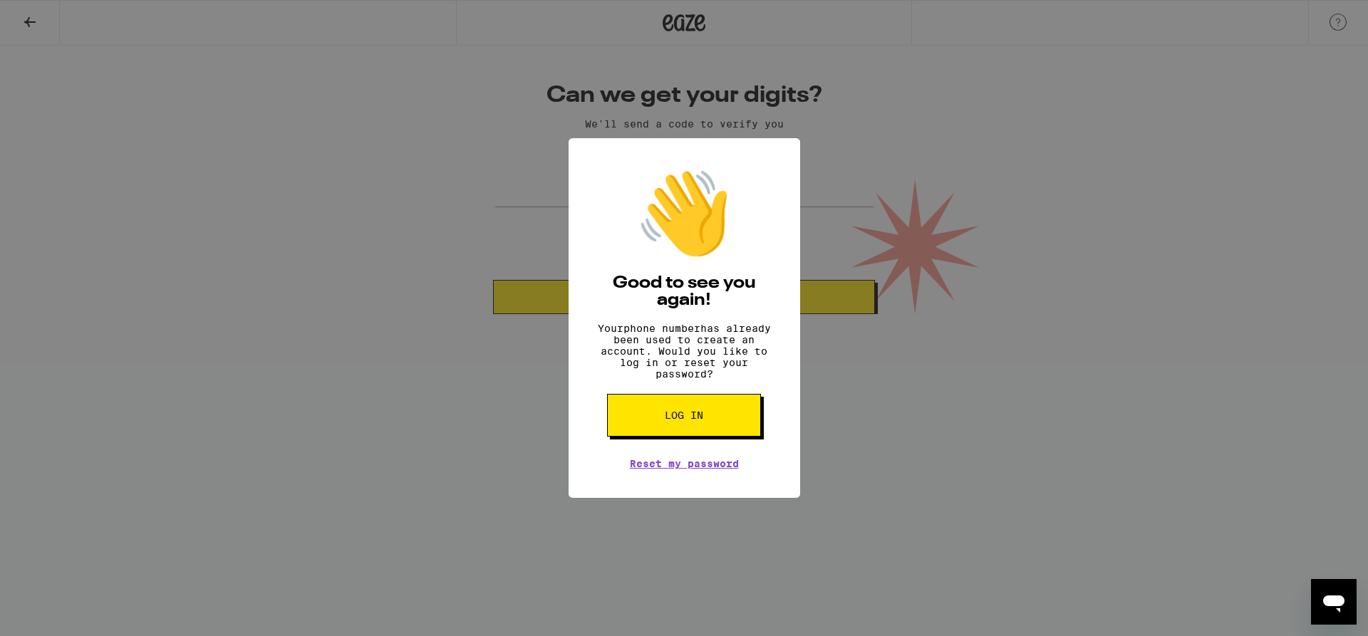
click at [465, 170] on div "👋 Good to see you again! Your phone number has already been used to create an a…" at bounding box center [684, 318] width 1368 height 636
